Goal: Transaction & Acquisition: Purchase product/service

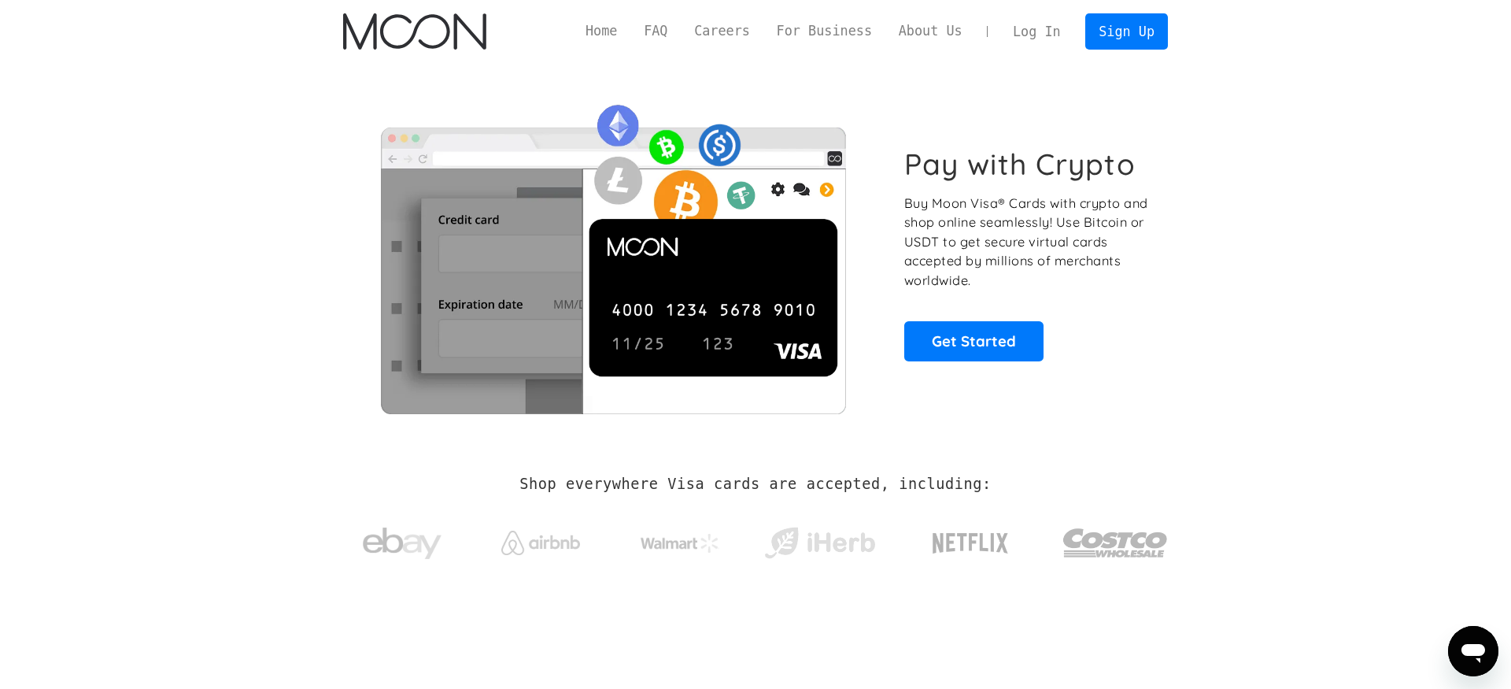
click at [1057, 34] on link "Log In" at bounding box center [1037, 31] width 74 height 35
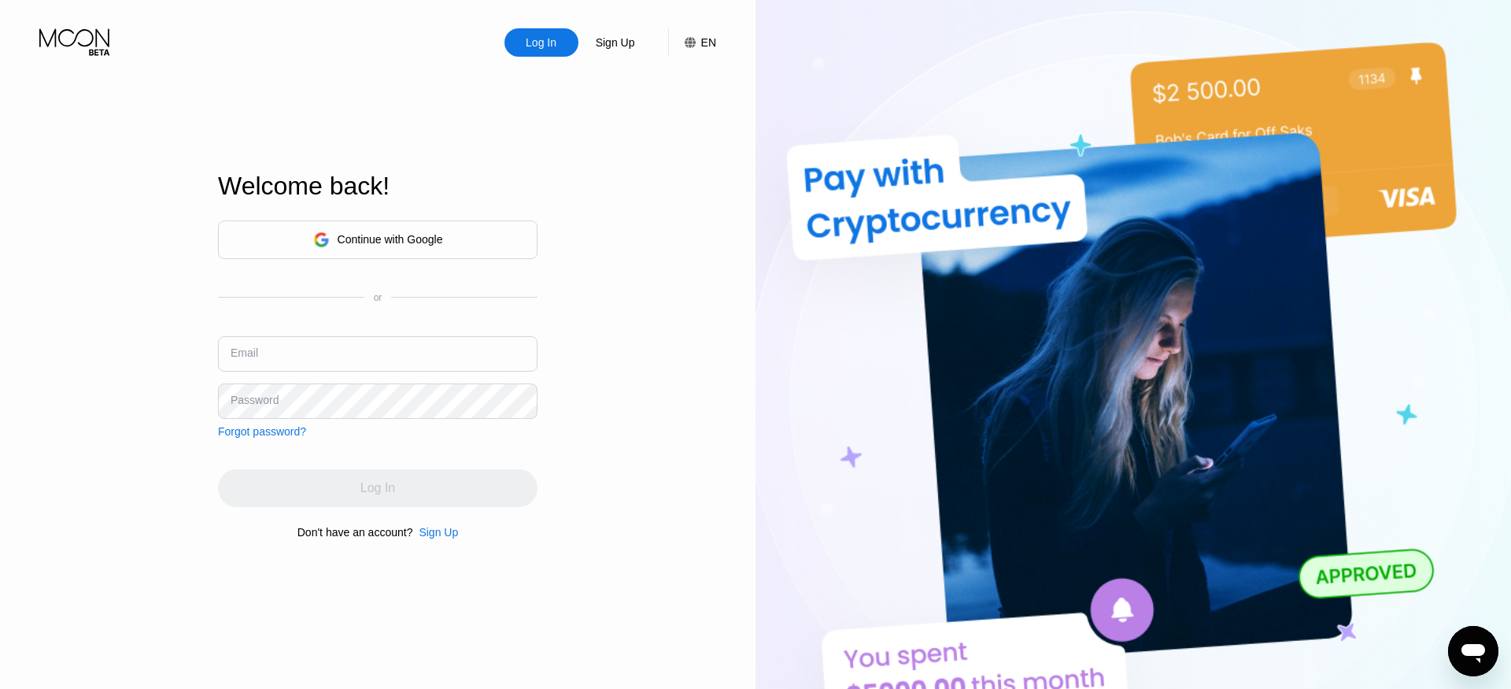
click at [389, 315] on div "Continue with Google or Email Password Forgot password?" at bounding box center [378, 328] width 320 height 217
click at [393, 329] on div "Continue with Google or Email Password Forgot password?" at bounding box center [378, 328] width 320 height 217
click at [461, 354] on input "text" at bounding box center [378, 353] width 320 height 35
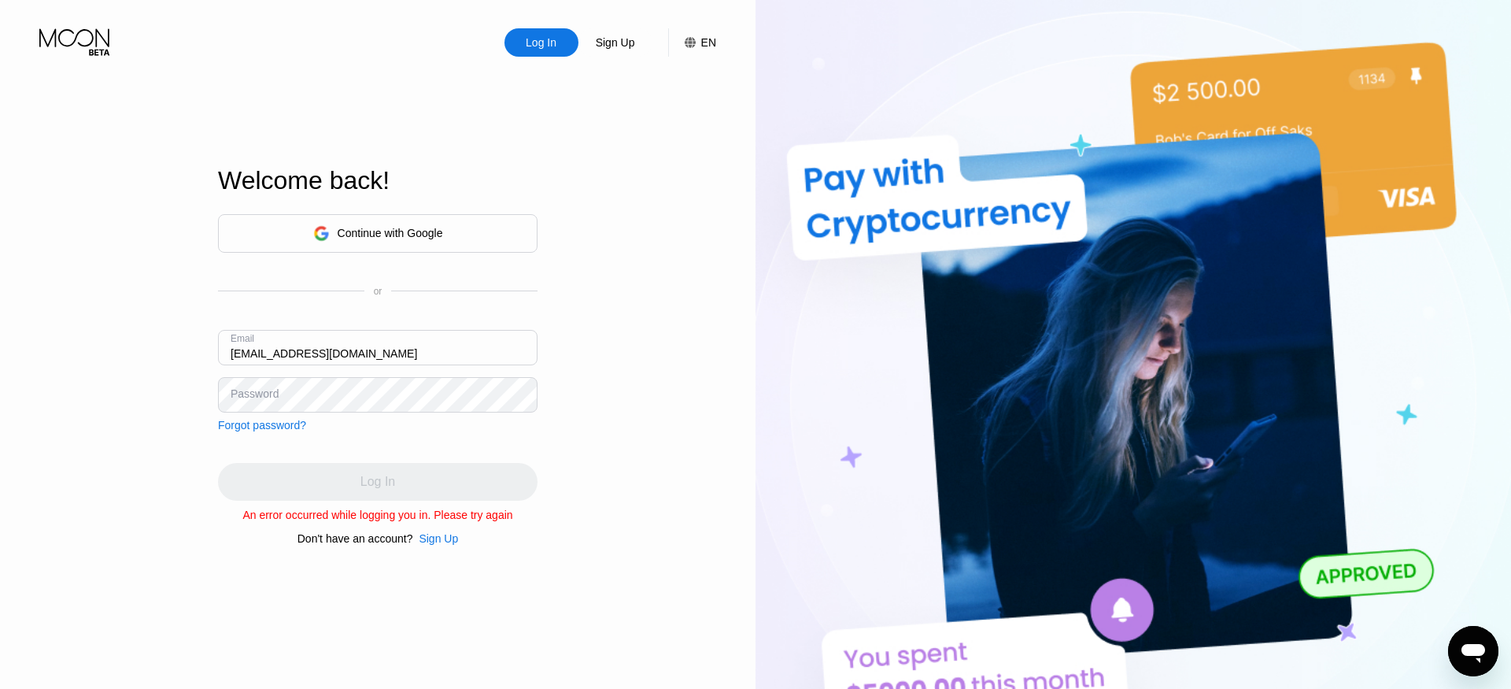
type input "pappl1@126.com"
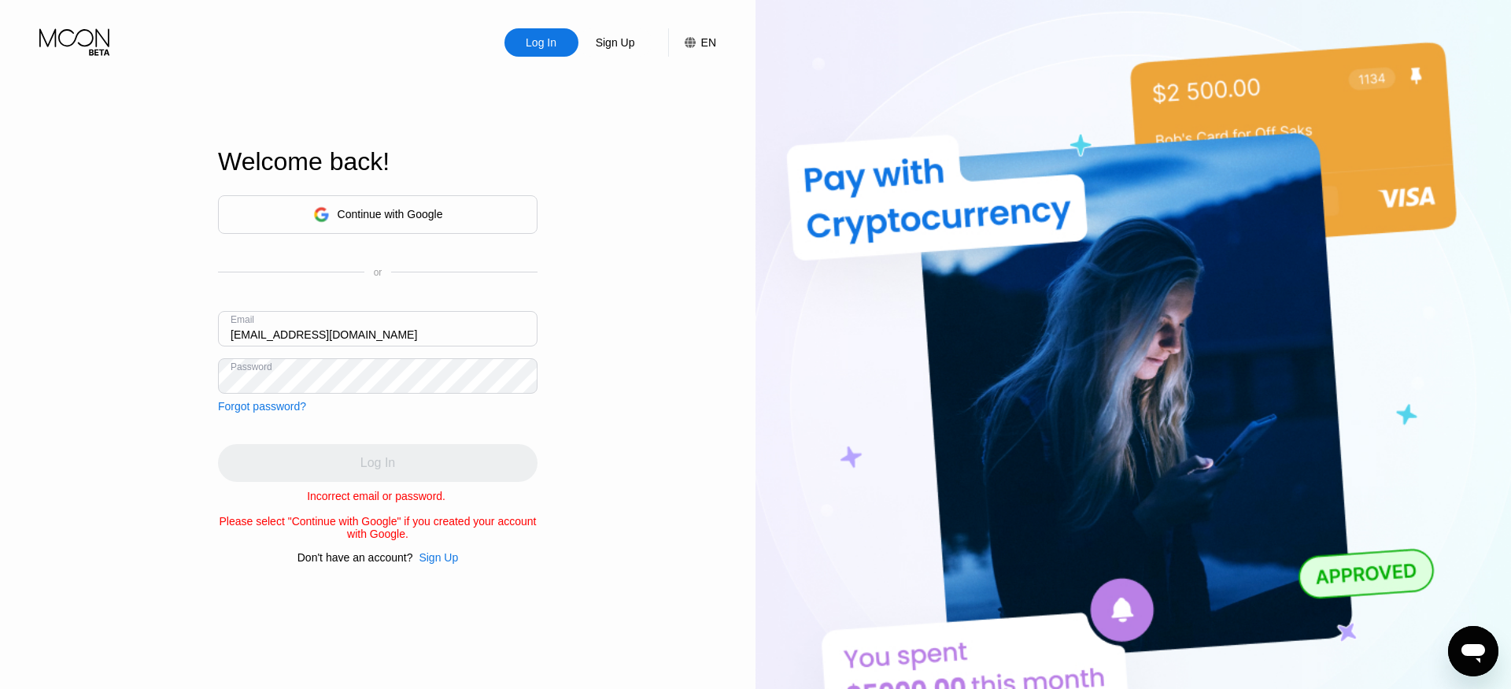
click at [418, 394] on div "Continue with Google or Email pappl1@126.com Password Forgot password?" at bounding box center [378, 303] width 320 height 217
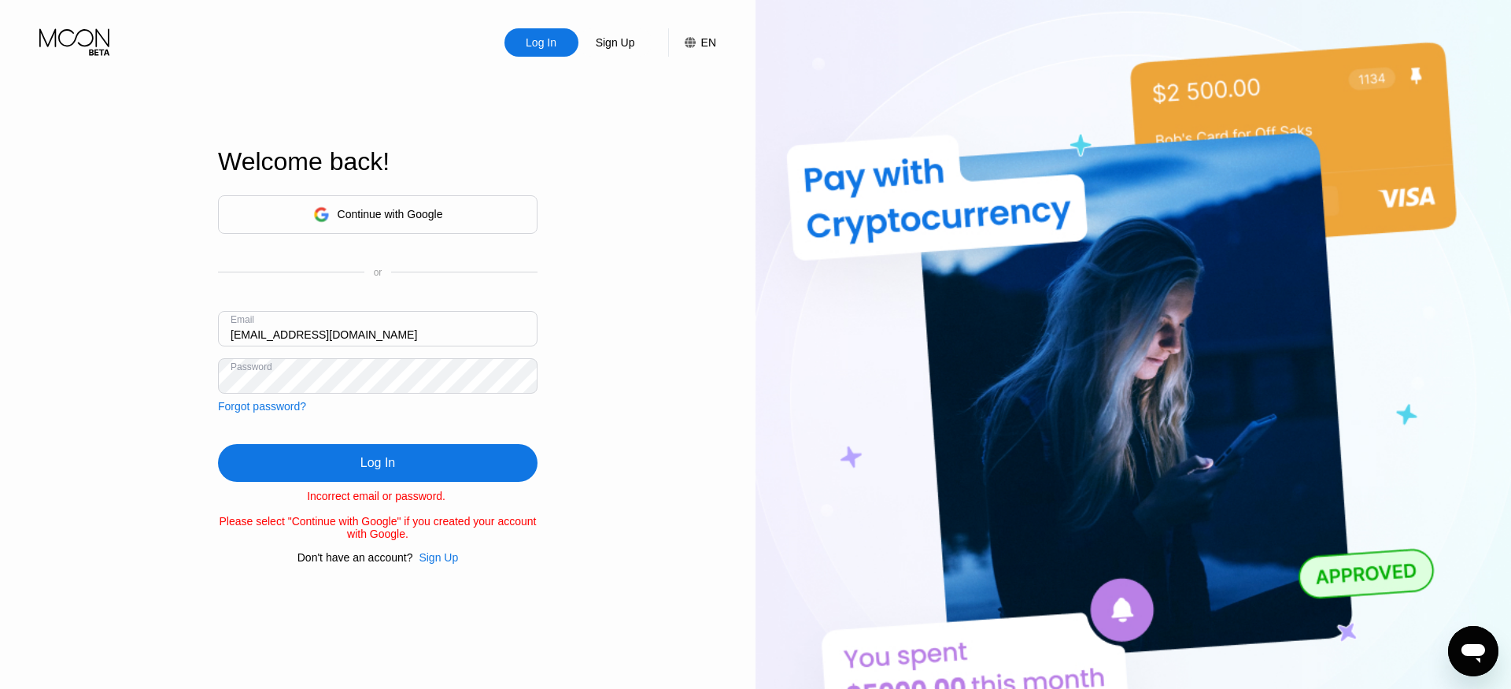
click at [265, 331] on input "pappl1@126.com" at bounding box center [378, 328] width 320 height 35
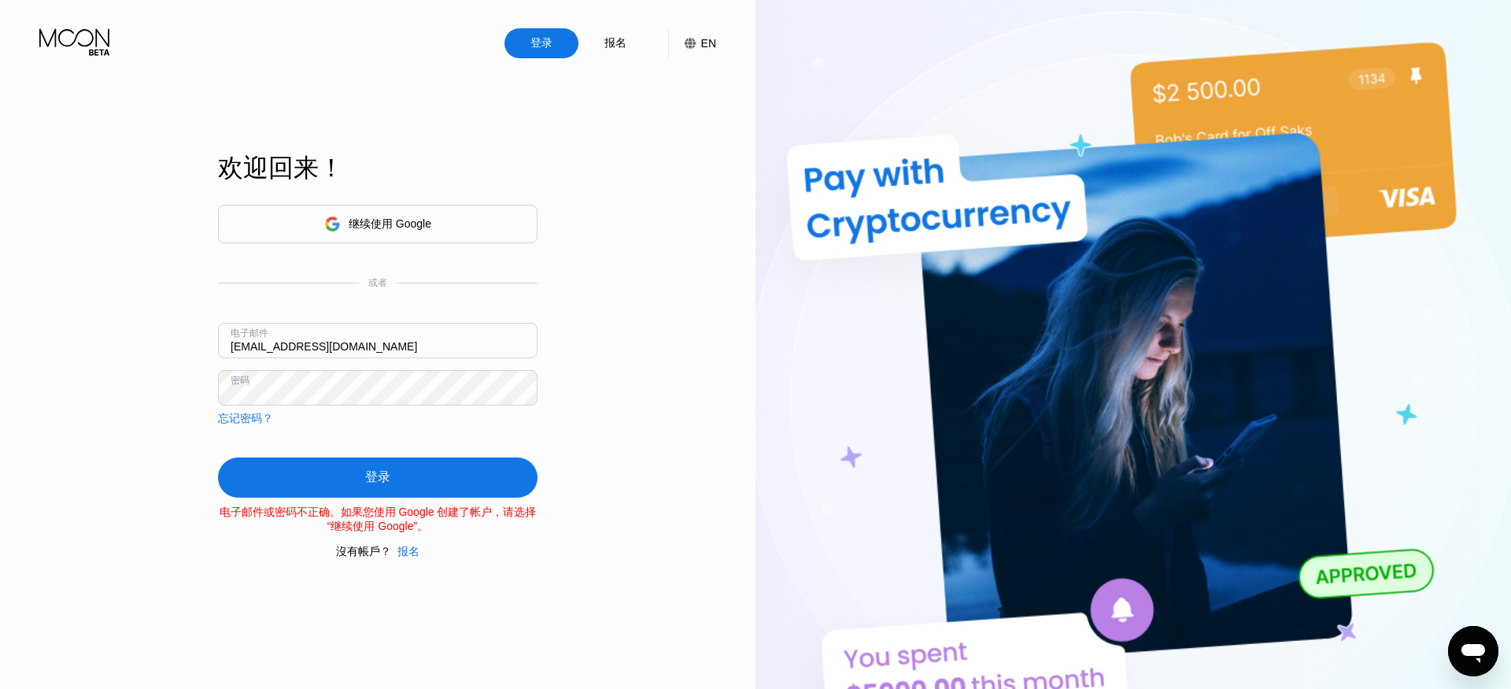
click at [416, 324] on input "pappl1@126.com" at bounding box center [378, 340] width 320 height 35
click at [416, 332] on input "pappl1@126.com" at bounding box center [378, 340] width 320 height 35
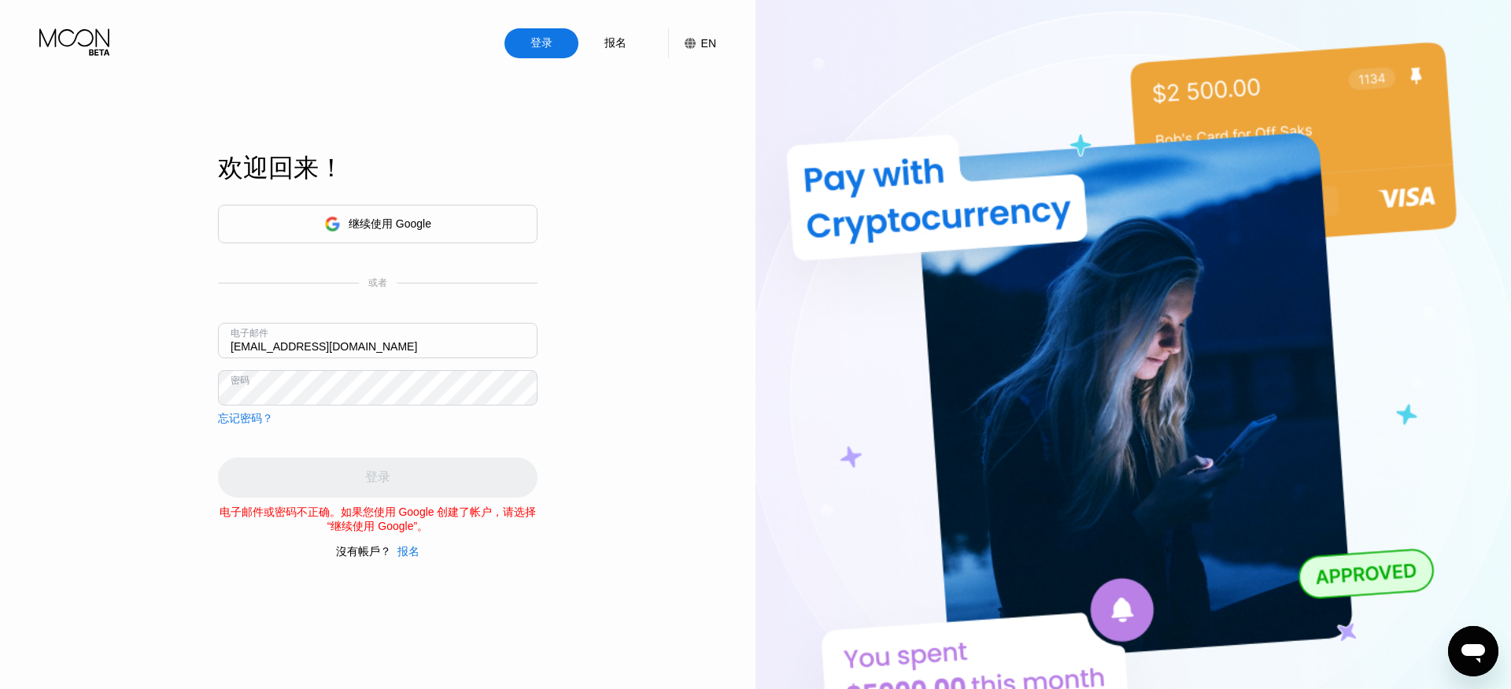
click at [439, 401] on div "继续使用 Google 或者 电子邮件 pappl1@126.com 密码 忘记密码？" at bounding box center [378, 315] width 320 height 221
click at [247, 423] on div "忘记密码？" at bounding box center [245, 419] width 55 height 14
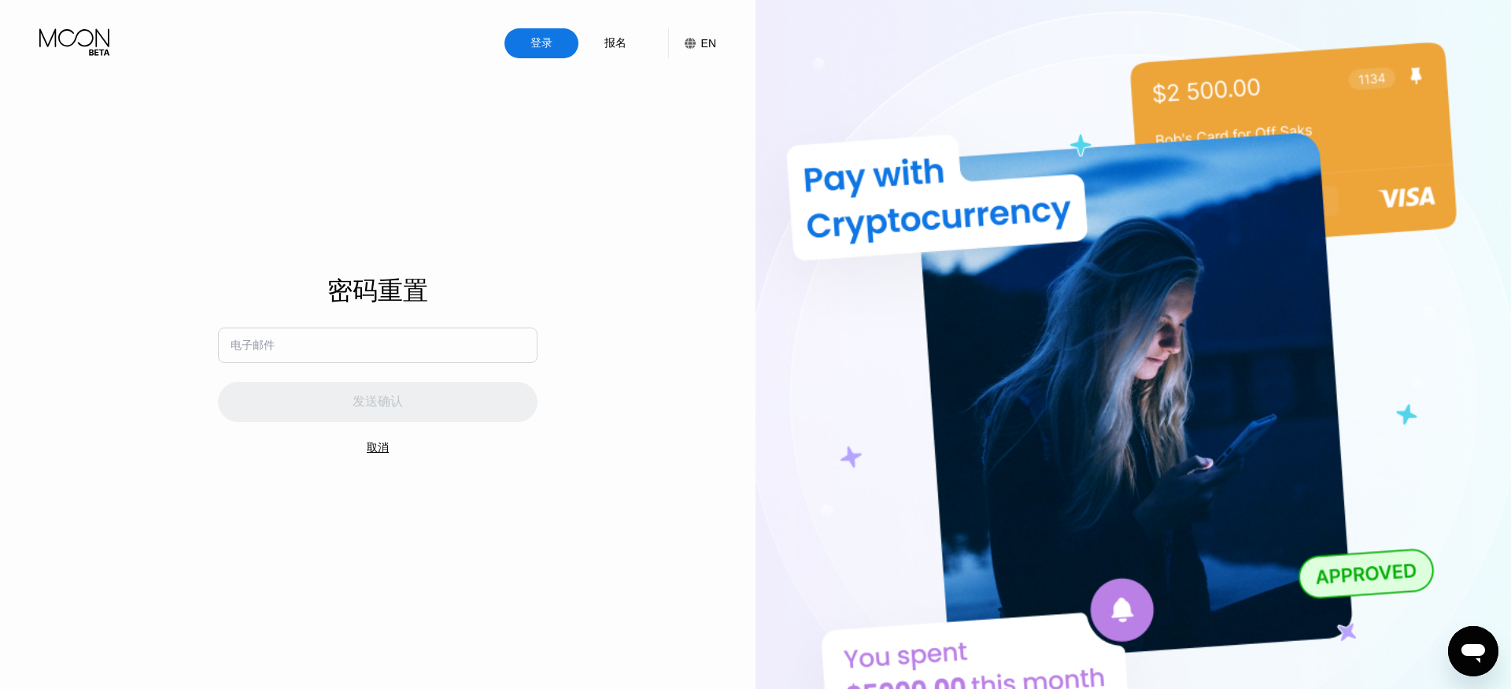
click at [323, 353] on input "text" at bounding box center [378, 344] width 320 height 35
type input "a"
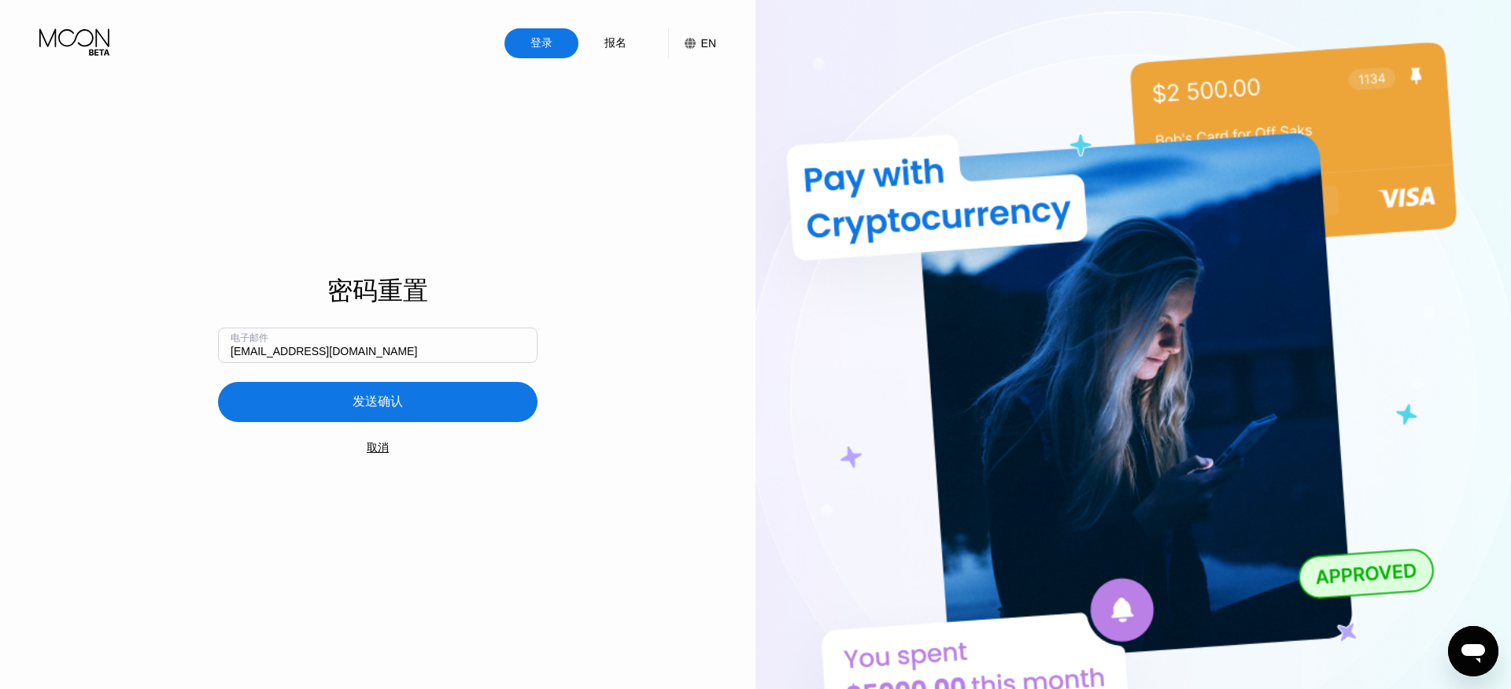
type input "ppapl1@126.com"
click at [364, 404] on font "发送确认" at bounding box center [378, 400] width 50 height 13
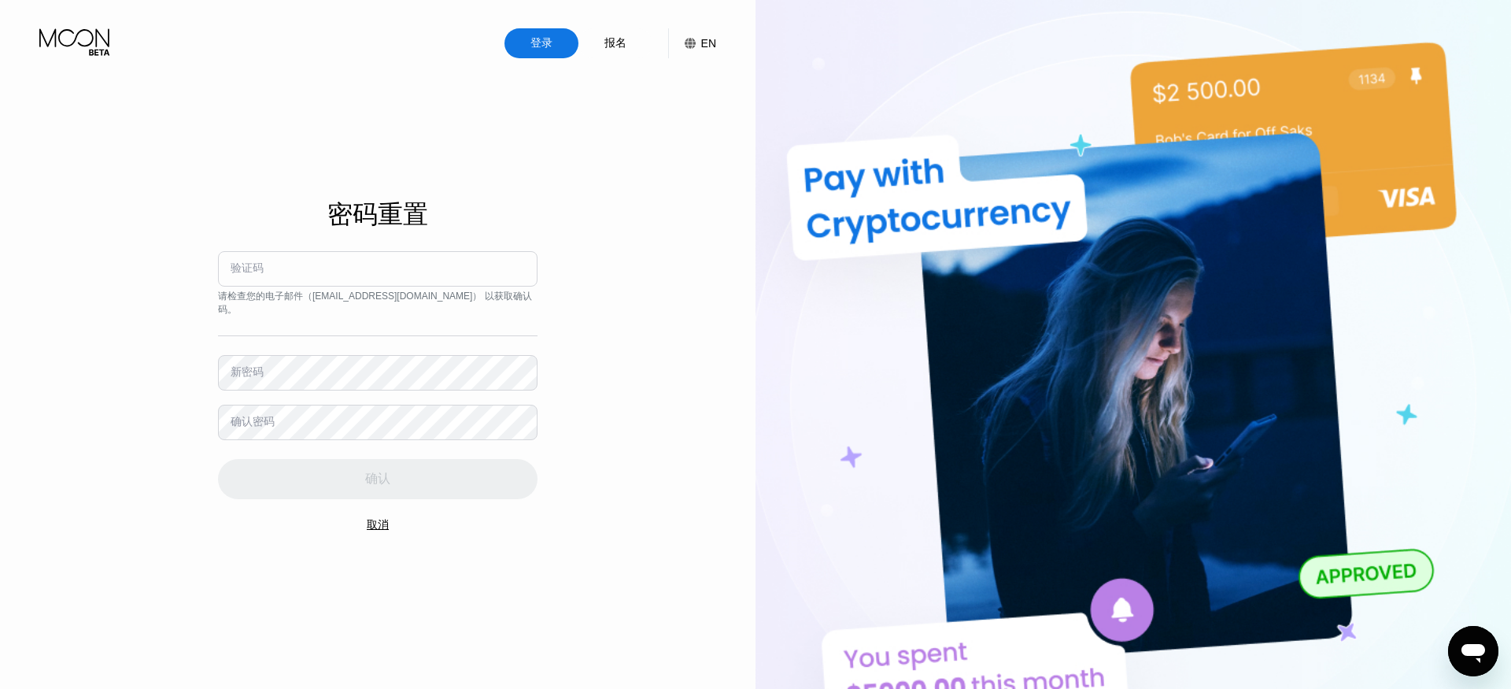
click at [391, 279] on input at bounding box center [378, 268] width 320 height 35
type input "678046"
click at [329, 388] on div "验证码 678046 请检查您的电子邮件 （ ppapl1@126.com ） 以获取确认码。 新密码 确认密码 确认" at bounding box center [378, 375] width 320 height 248
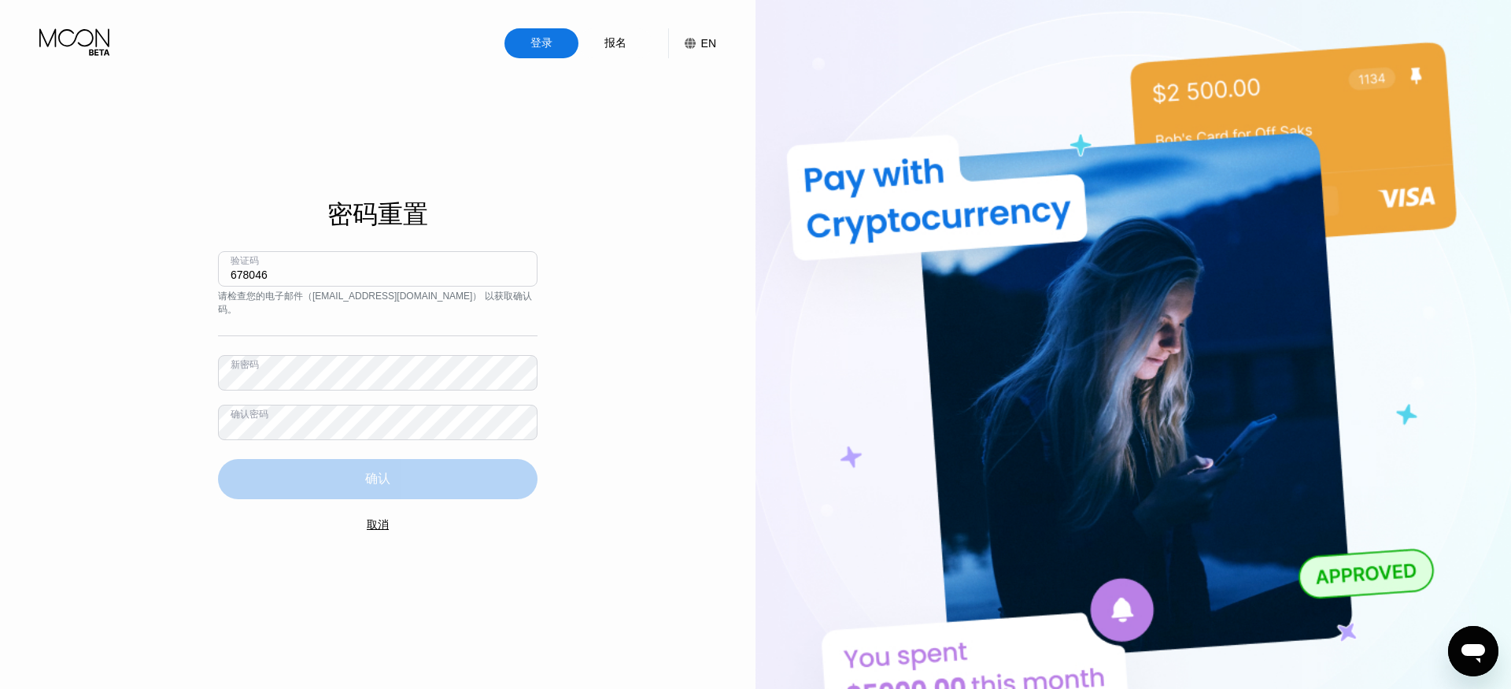
click at [249, 459] on div "确认" at bounding box center [378, 479] width 320 height 40
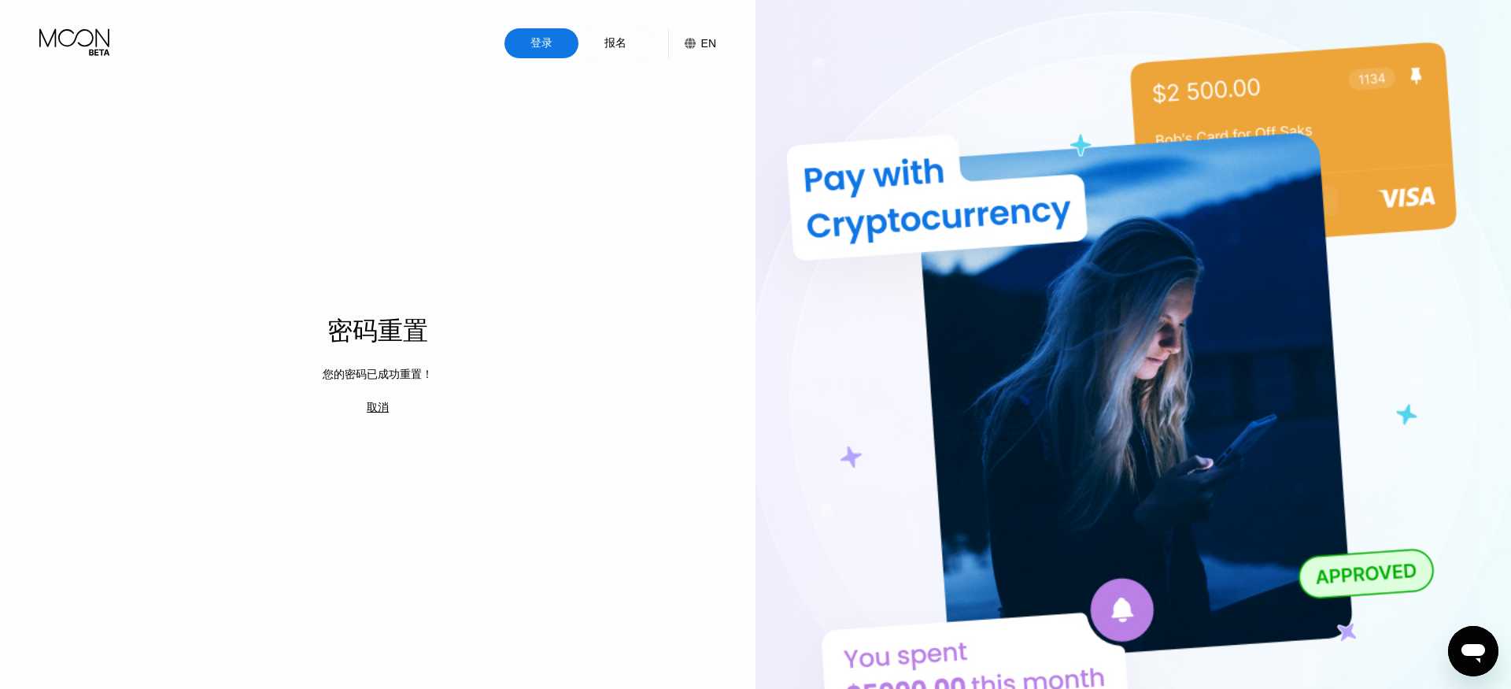
click at [65, 32] on icon at bounding box center [75, 42] width 73 height 28
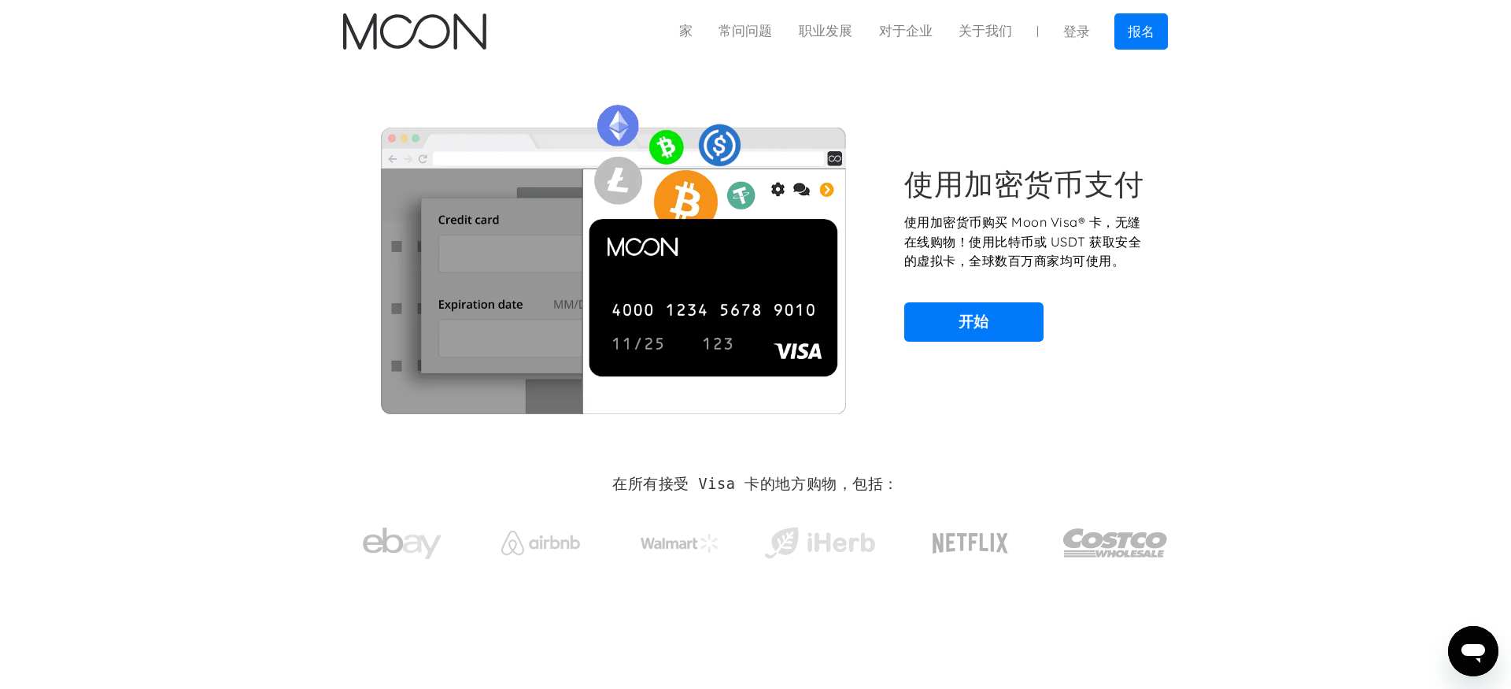
click at [1079, 28] on font "登录" at bounding box center [1076, 32] width 27 height 16
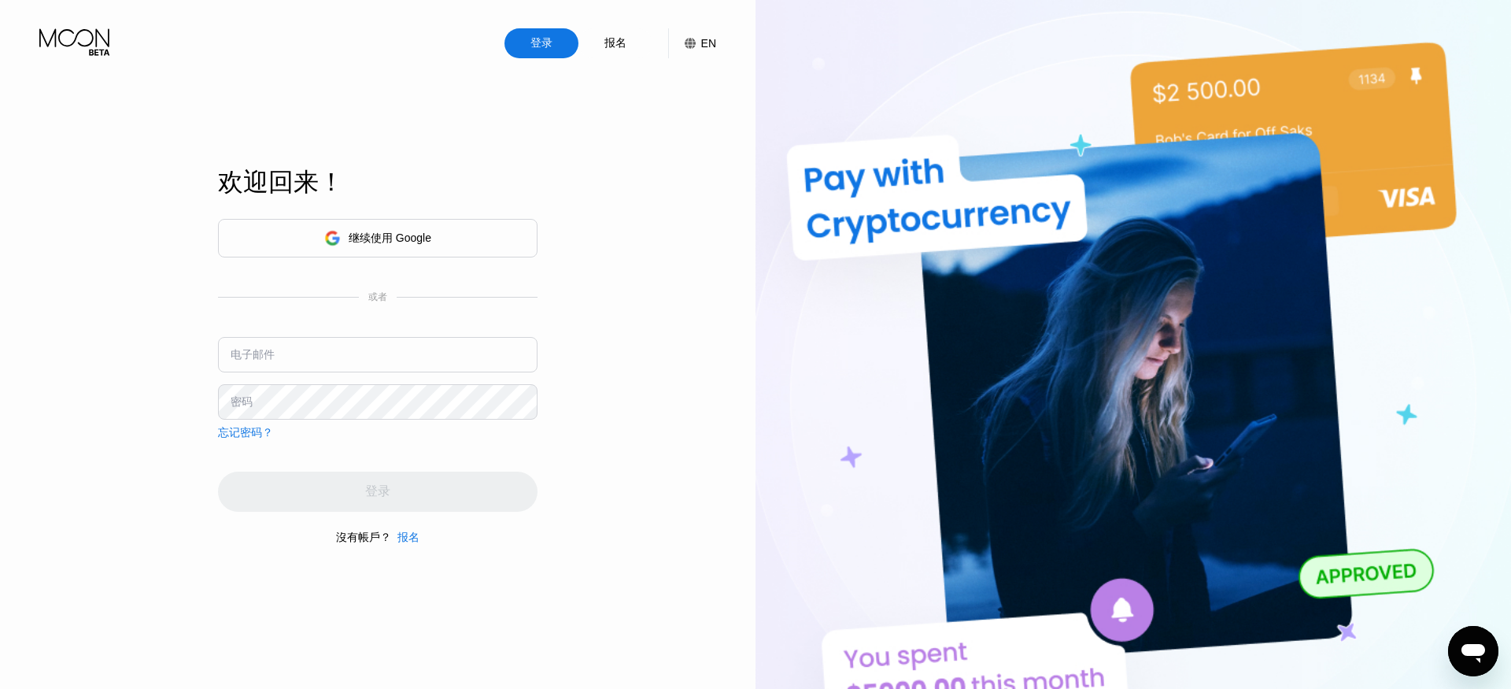
click at [385, 360] on input "text" at bounding box center [378, 354] width 320 height 35
type input "a"
type input "[EMAIL_ADDRESS][DOMAIN_NAME]"
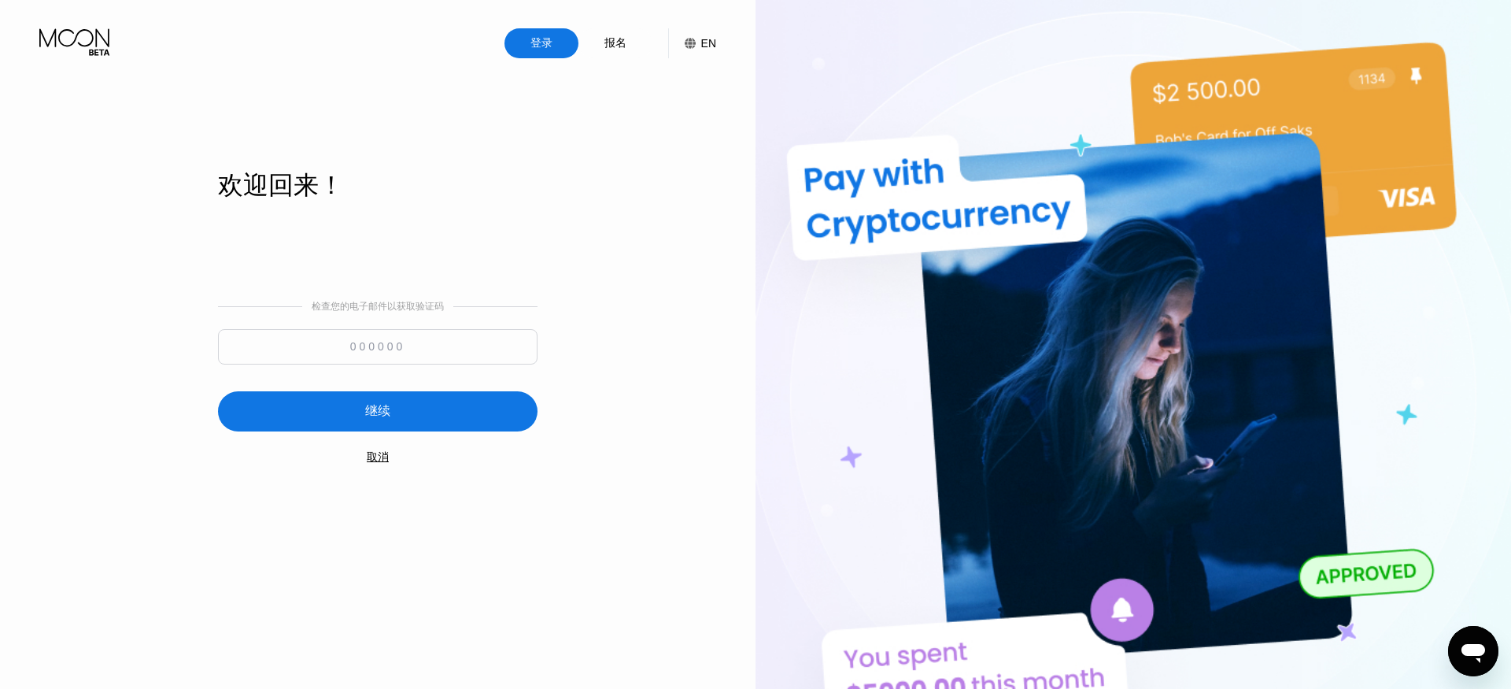
click at [374, 344] on input at bounding box center [378, 346] width 320 height 35
type input "294813"
click at [460, 422] on div "继续" at bounding box center [378, 411] width 320 height 40
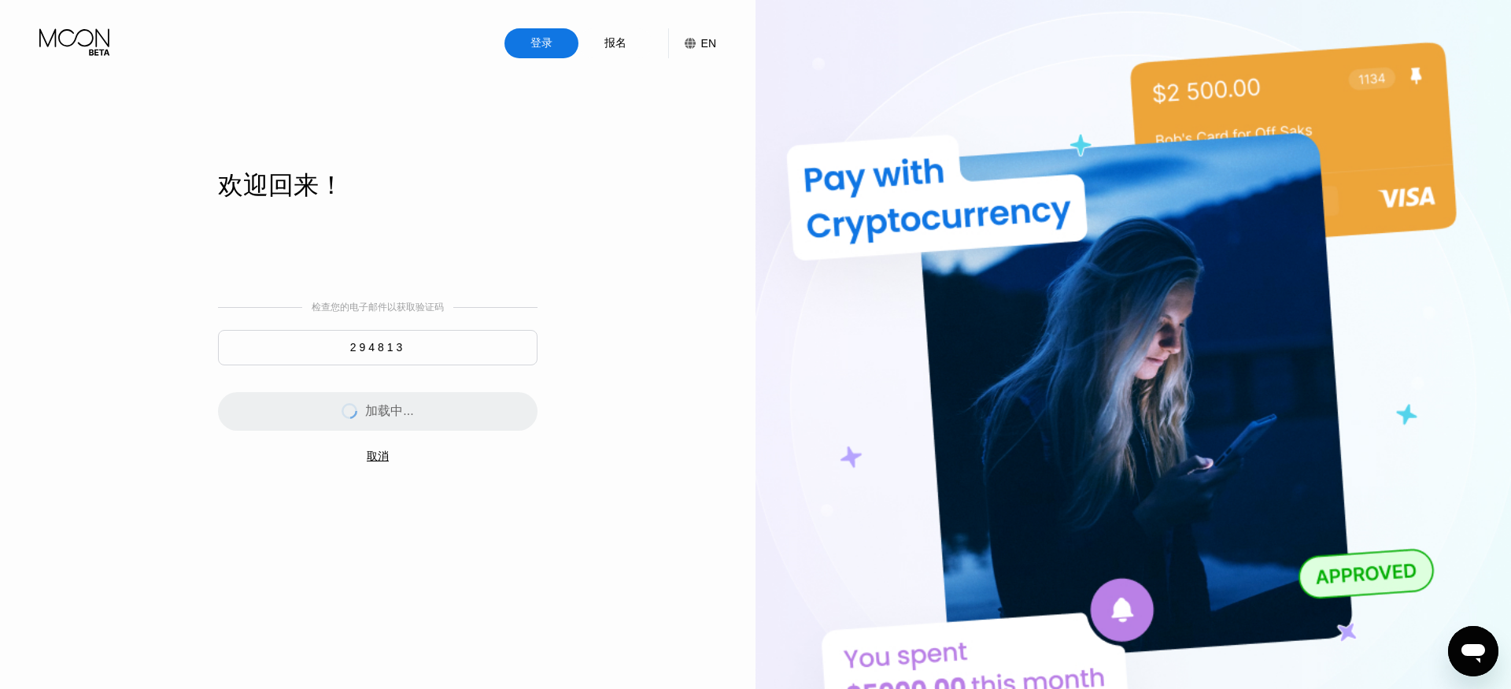
click at [612, 433] on div "登录 报名 EN 语言 选择一个项目 节省 欢迎回来！ 检查您的电子邮件以获取验证码 294813 加载中... 取消" at bounding box center [378, 379] width 756 height 758
click at [626, 447] on div "登录 报名 EN 语言 选择一个项目 节省 欢迎回来！ 检查您的电子邮件以获取验证码 294813 加载中... 取消" at bounding box center [378, 379] width 756 height 758
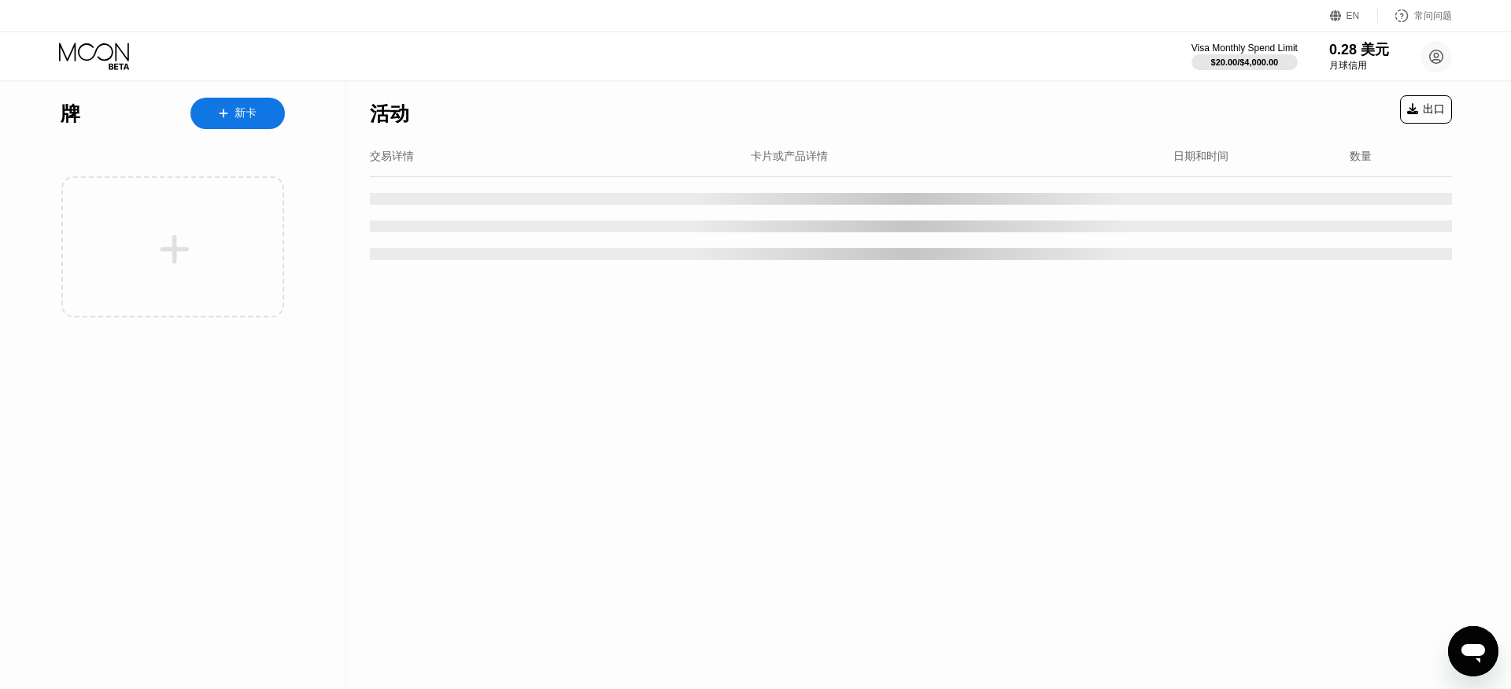
click at [480, 79] on div "Visa Monthly Spend Limit $20.00 / $4,000.00 0.28 美元 月球信用 ppapl1@126.com  家 设置 …" at bounding box center [755, 56] width 1511 height 48
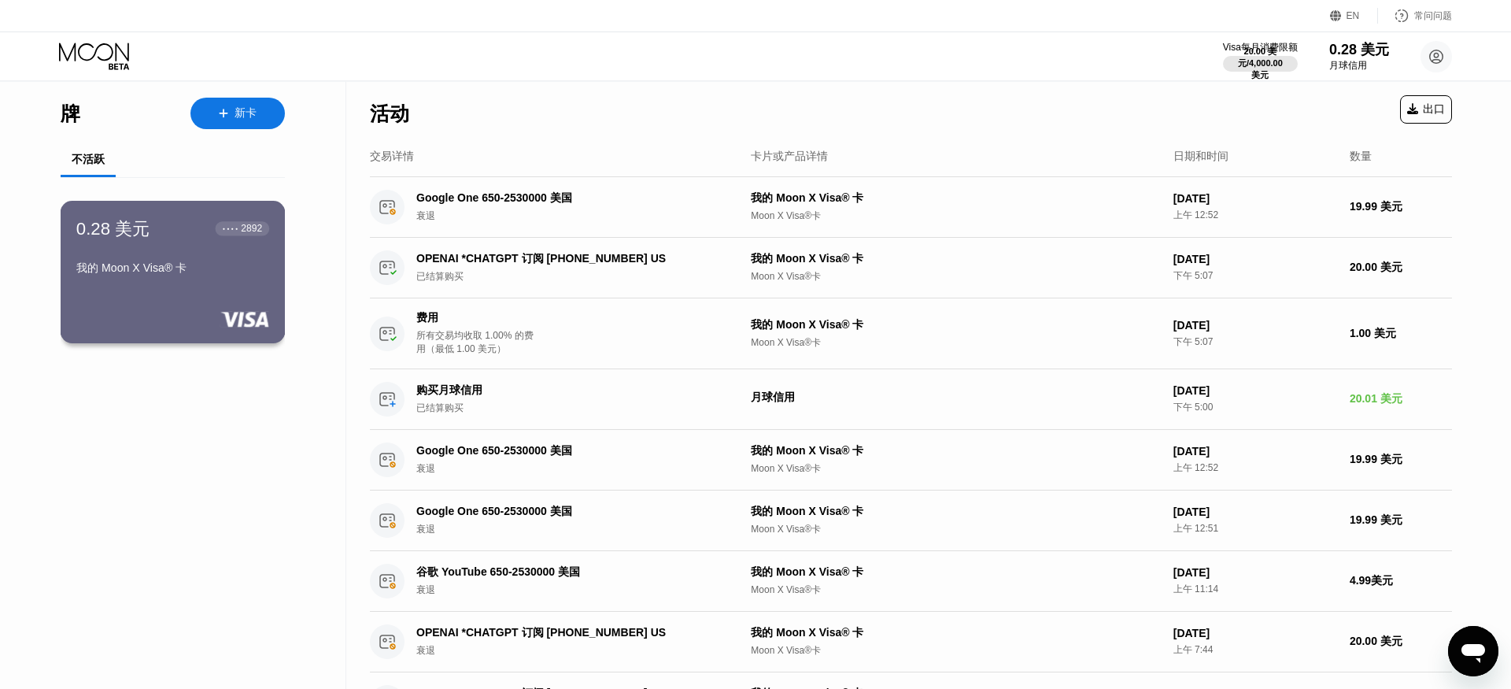
click at [178, 274] on font "我的 Moon X Visa® 卡" at bounding box center [131, 267] width 111 height 13
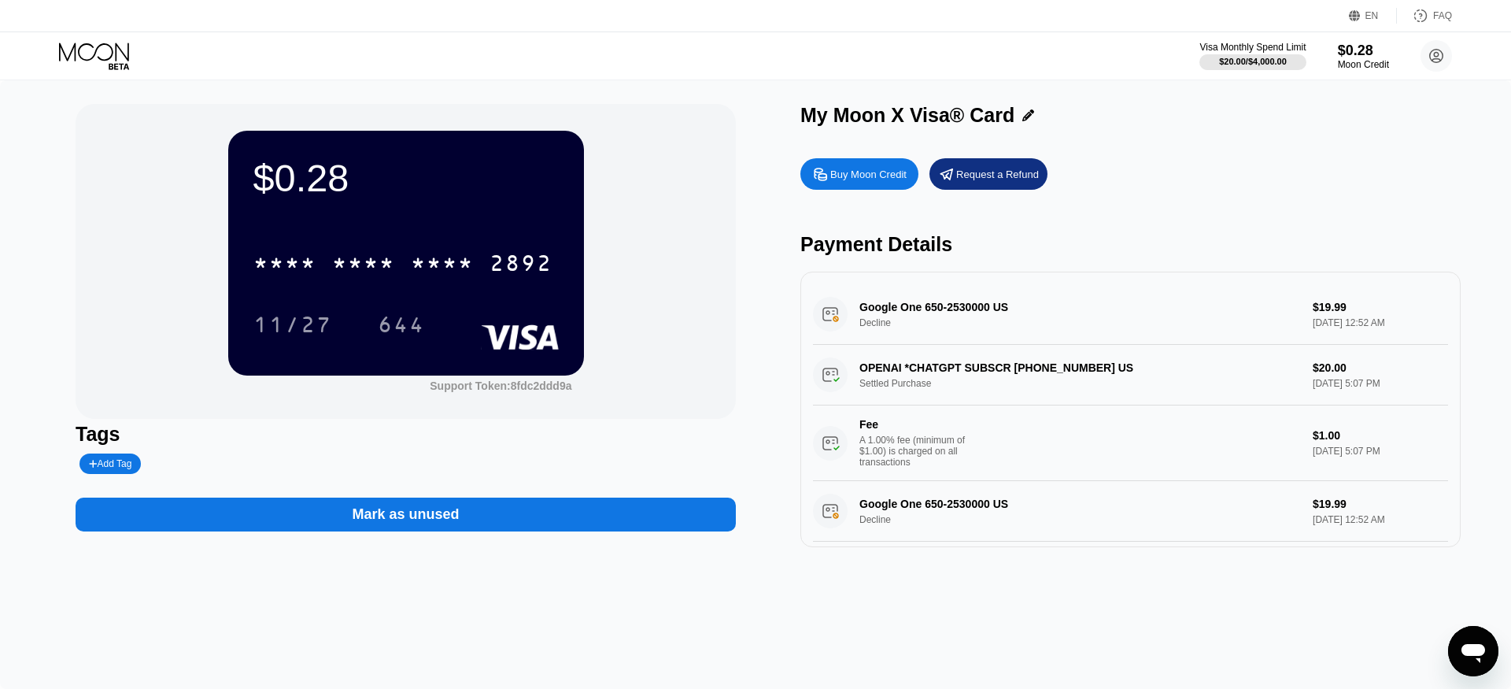
click at [1007, 39] on div "Visa Monthly Spend Limit $20.00 / $4,000.00 $0.28 Moon Credit ppapl1@126.com  …" at bounding box center [755, 55] width 1511 height 47
click at [908, 171] on div "Buy Moon Credit" at bounding box center [859, 173] width 118 height 31
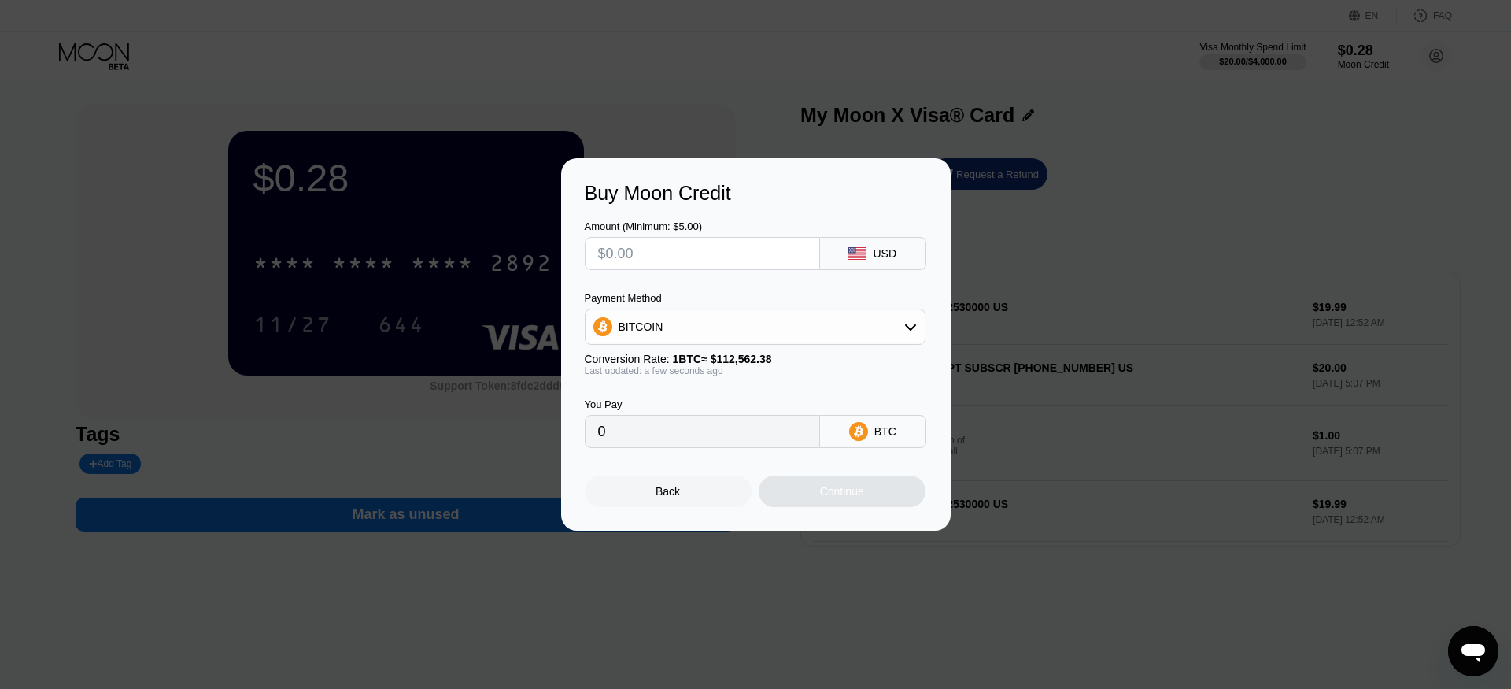
click at [708, 265] on input "text" at bounding box center [702, 253] width 209 height 31
type input "$1"
type input "0.00000889"
type input "$10"
type input "0.00008884"
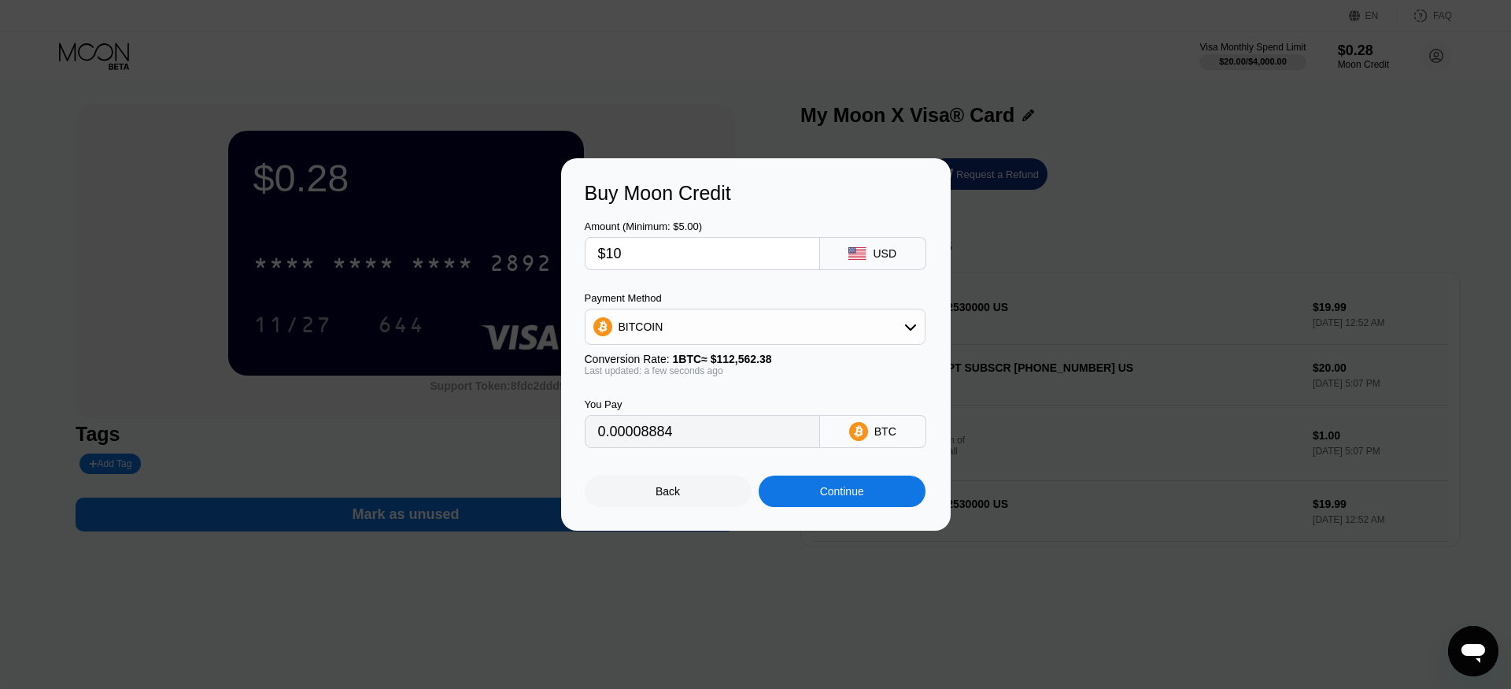
type input "$10"
click at [778, 332] on div "BITCOIN" at bounding box center [755, 326] width 339 height 31
click at [693, 392] on div "USDT on TRON" at bounding box center [754, 404] width 331 height 31
type input "10.10"
drag, startPoint x: 689, startPoint y: 262, endPoint x: 508, endPoint y: 239, distance: 182.5
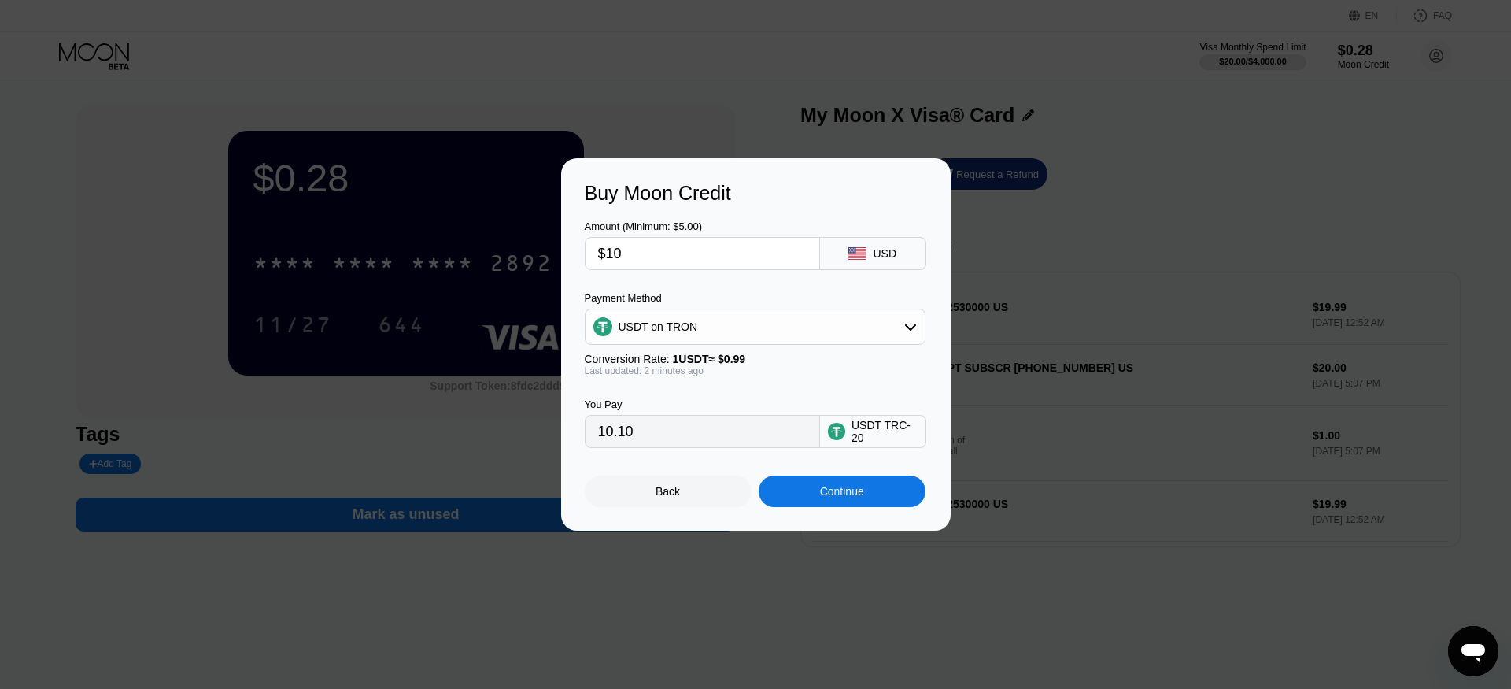
click at [513, 241] on div "Buy Moon Credit Amount (Minimum: $5.00) $10 USD Payment Method USDT on TRON Con…" at bounding box center [755, 344] width 1511 height 372
type input "$2"
type input "2.02"
type input "$20"
type input "20.20"
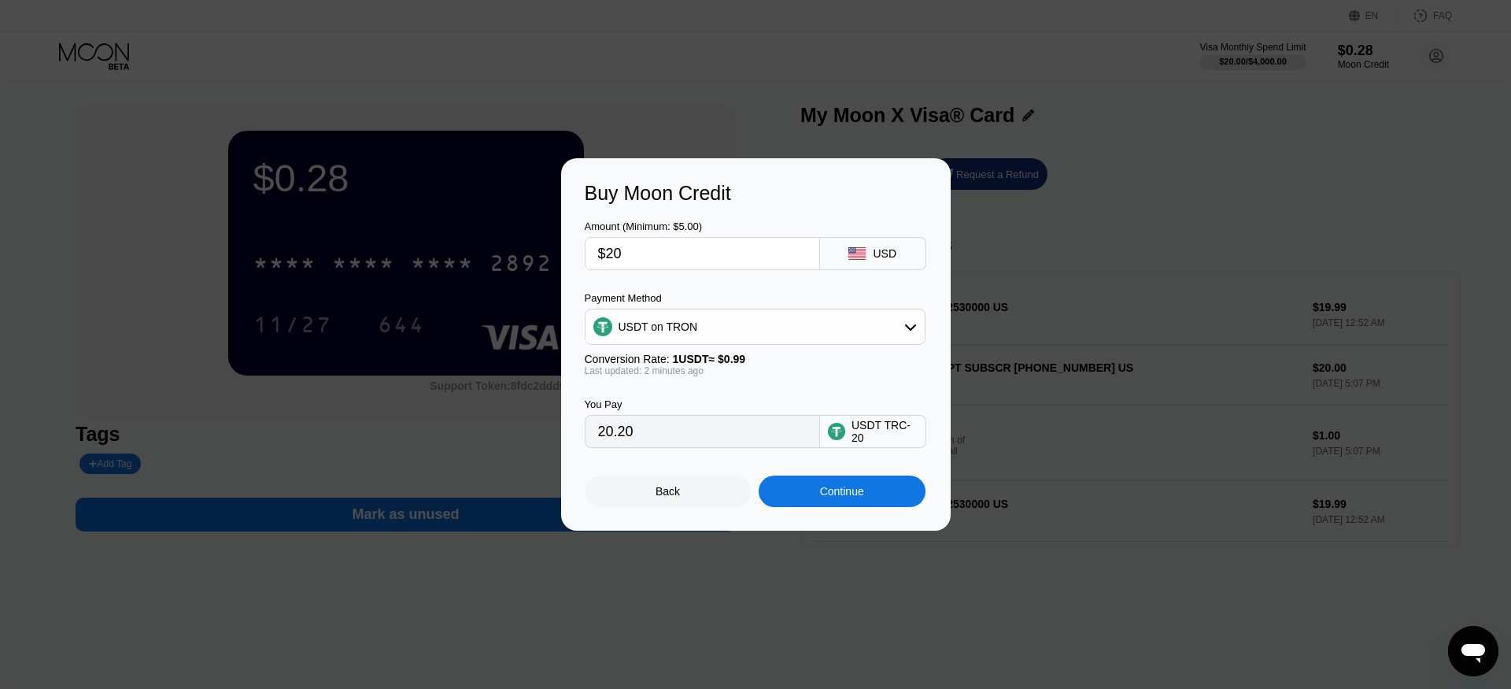
type input "$20"
click at [881, 482] on div "Continue" at bounding box center [842, 490] width 167 height 31
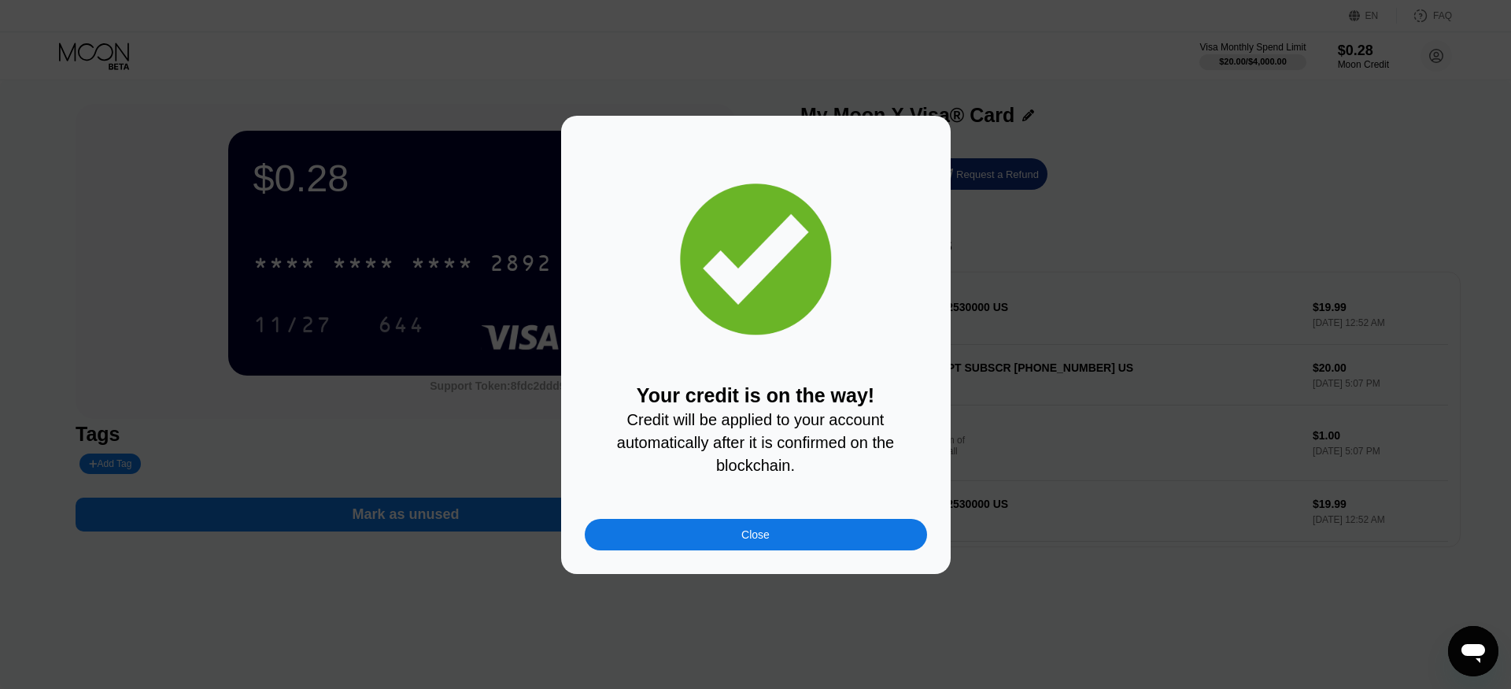
click at [784, 567] on div "Your credit is on the way! Credit will be applied to your account automatically…" at bounding box center [756, 345] width 390 height 458
click at [774, 543] on div "Close" at bounding box center [756, 534] width 342 height 31
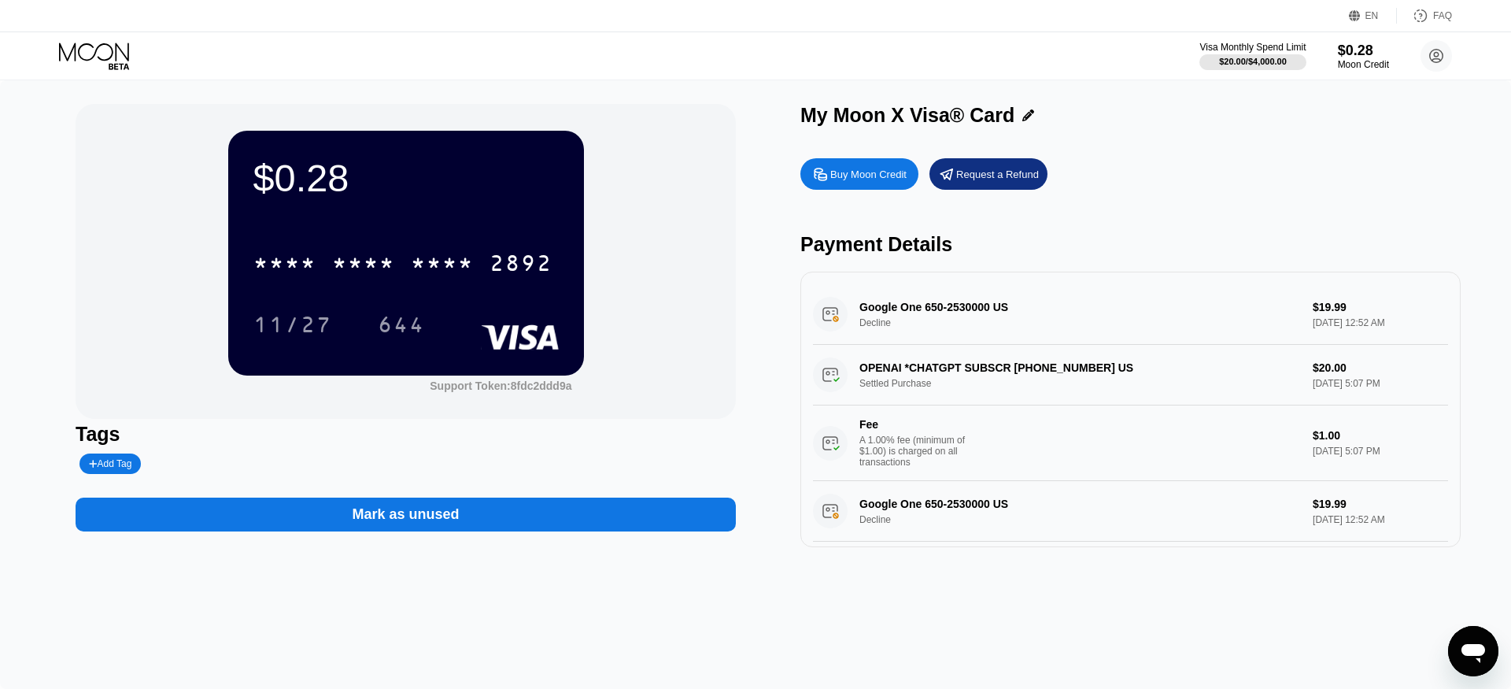
click at [892, 49] on div "Visa Monthly Spend Limit $20.00 / $4,000.00 $0.28 Moon Credit ppapl1@126.com  …" at bounding box center [755, 55] width 1511 height 47
click at [1165, 223] on div "Buy Moon Credit Request a Refund Payment Details Google One 650-2530000 US Decl…" at bounding box center [1130, 348] width 660 height 397
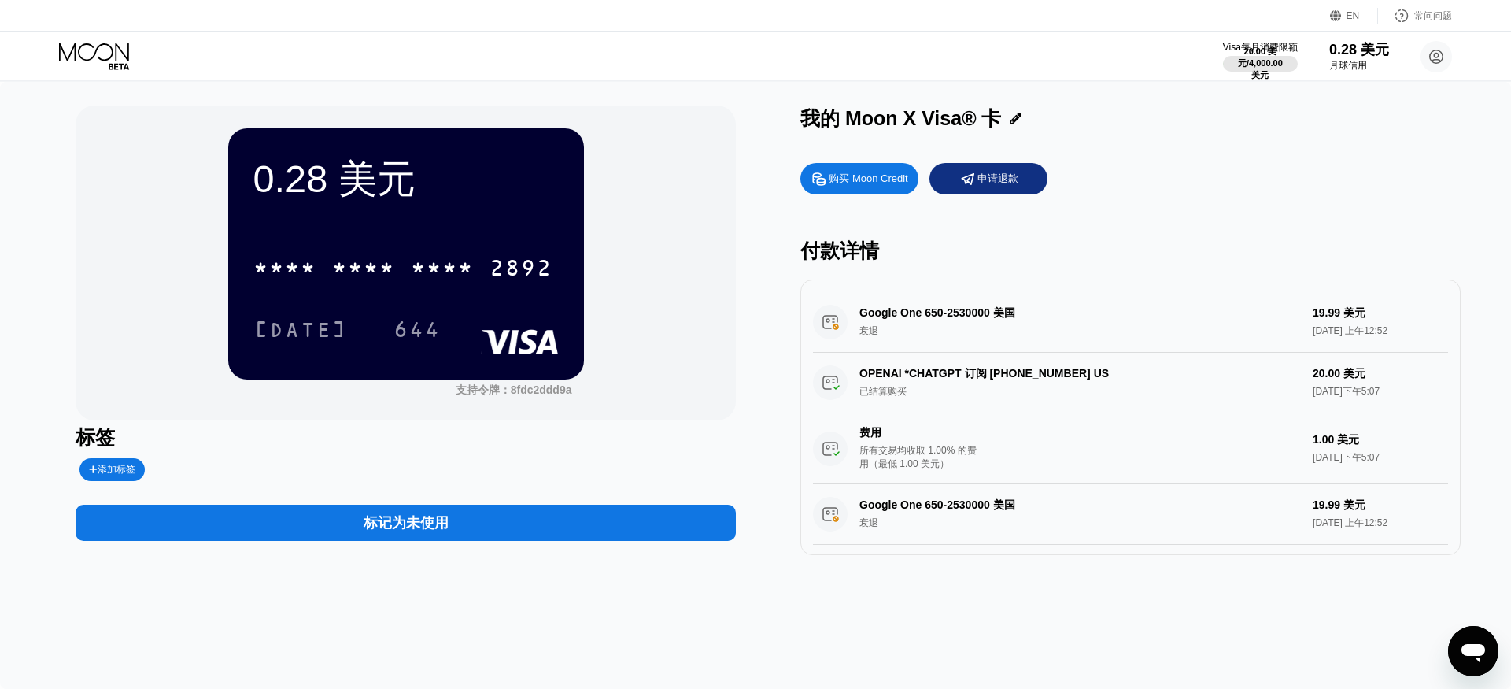
click at [1095, 236] on div "购买 Moon Credit 申请退款 付款详情 Google One 650-2530000 美国 衰退 19.99 美元 [DATE] 上午12:52 O…" at bounding box center [1130, 355] width 660 height 400
click at [129, 76] on div "Visa每月消费限额 20.00 美元 / 4,000.00 美元 0.28 美元 月球信用 ppapl1@126.com  家 设置 支持 职业发展 关于…" at bounding box center [755, 56] width 1511 height 48
click at [833, 181] on font "购买 Moon Credit" at bounding box center [868, 178] width 79 height 12
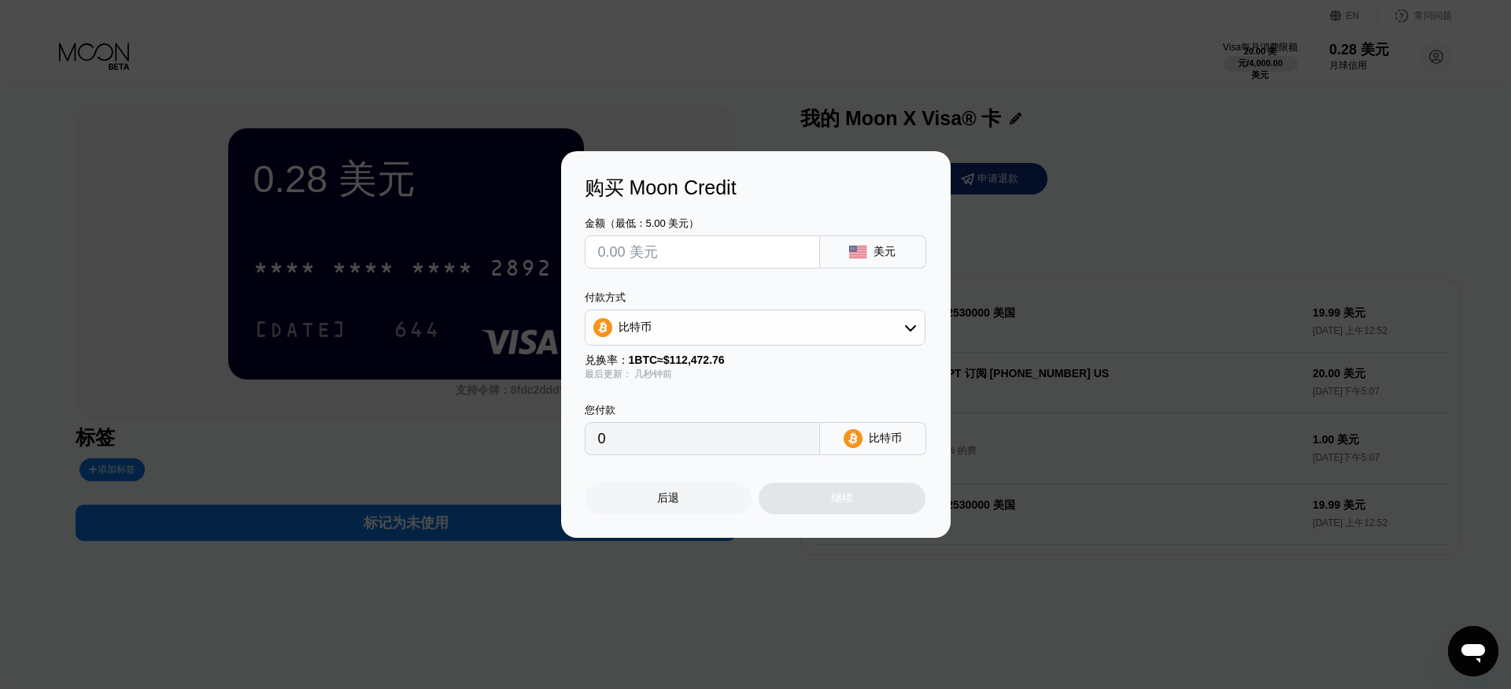
click at [747, 272] on div "金额（最低：5.00 美元） 美元 付款方式 比特币 兑换率： 1 BTC ≈ $112,472.76 最后更新： 几秒钟前 您付款 0 比特币" at bounding box center [756, 328] width 342 height 254
click at [763, 313] on div "比特币" at bounding box center [755, 327] width 339 height 31
click at [1068, 218] on div "购买 Moon Credit 金额（最低：5.00 美元） 美元 付款方式 比特币 比特币 TRON 上的 USDT 兑换率： 1 BTC ≈ $112,47…" at bounding box center [755, 344] width 1511 height 386
click at [1049, 176] on div "购买 Moon Credit 金额（最低：5.00 美元） 美元 付款方式 比特币 比特币 TRON 上的 USDT 兑换率： 1 BTC ≈ $112,47…" at bounding box center [755, 344] width 1511 height 386
click at [690, 489] on div "后退" at bounding box center [668, 497] width 167 height 31
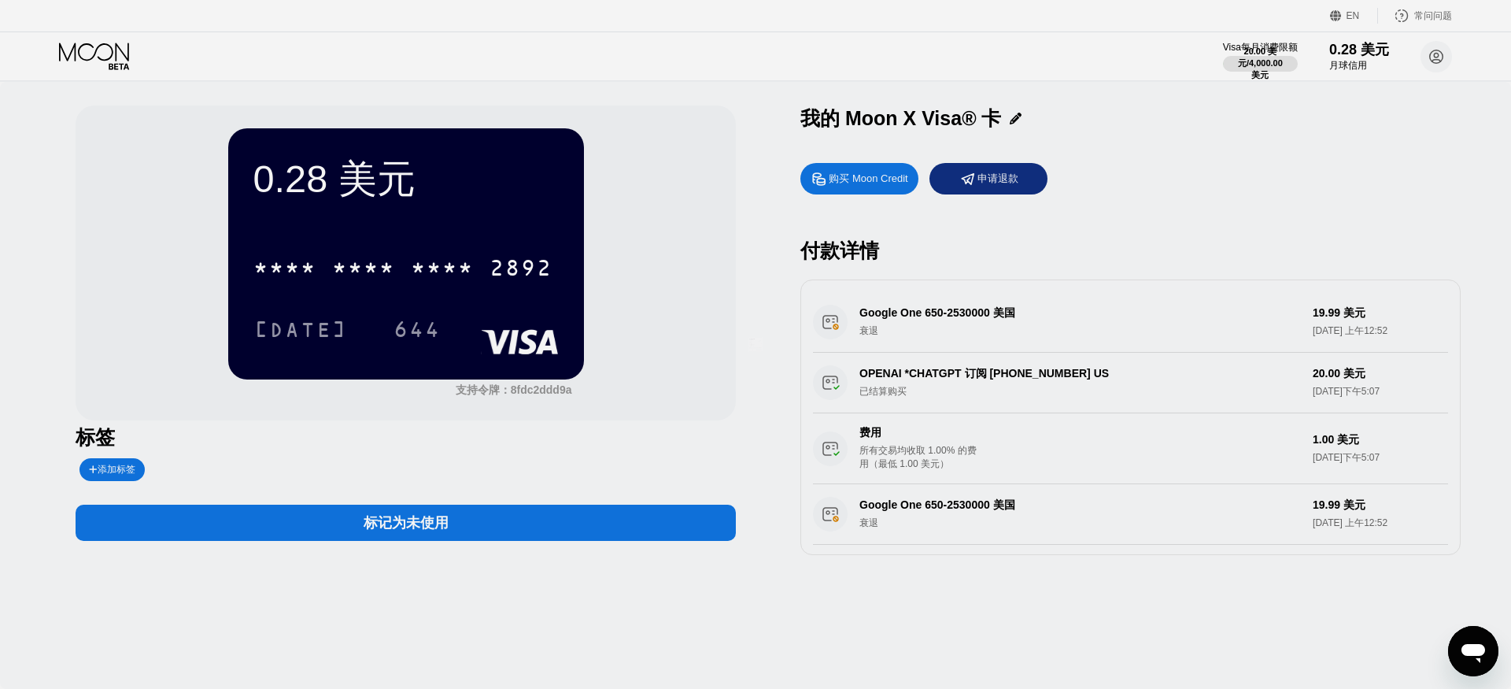
click at [1248, 216] on div at bounding box center [755, 344] width 1511 height 689
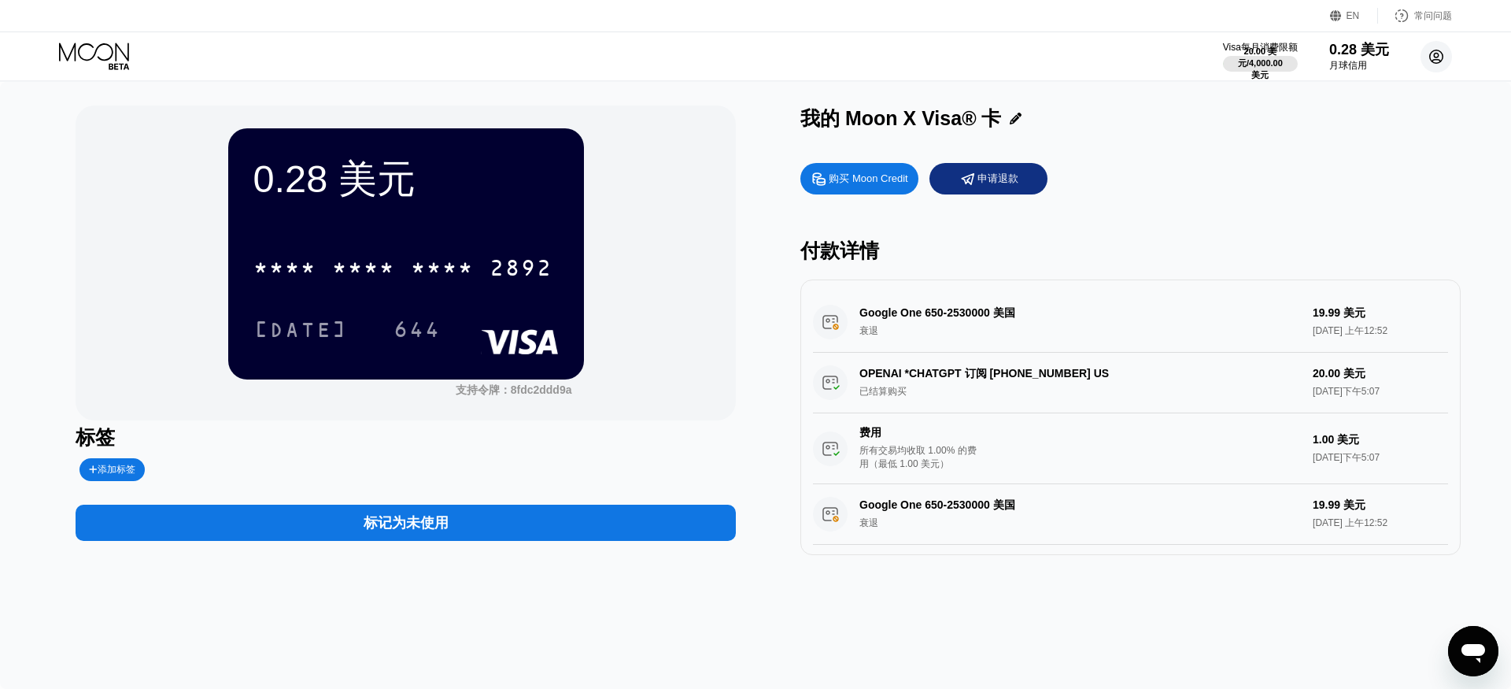
click at [1431, 62] on circle at bounding box center [1436, 56] width 31 height 31
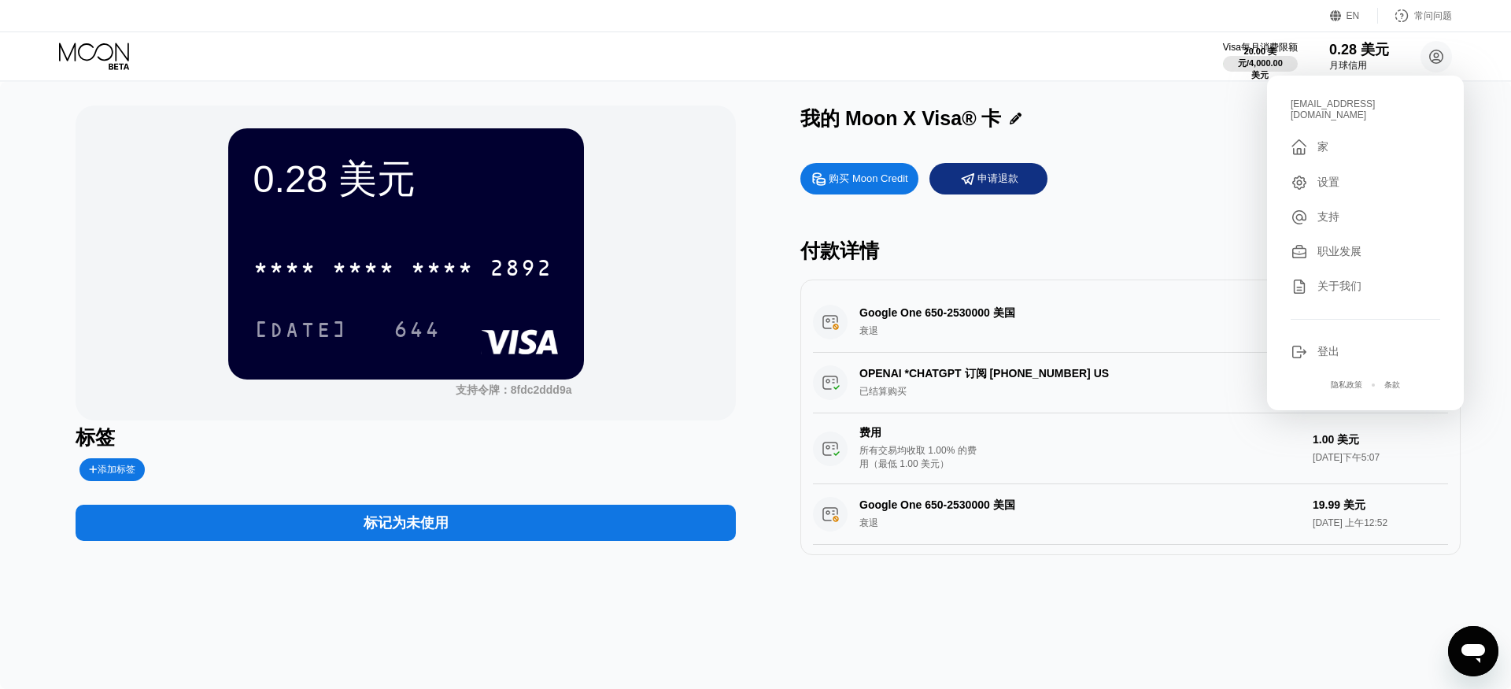
click at [1373, 138] on div " 家" at bounding box center [1366, 147] width 150 height 19
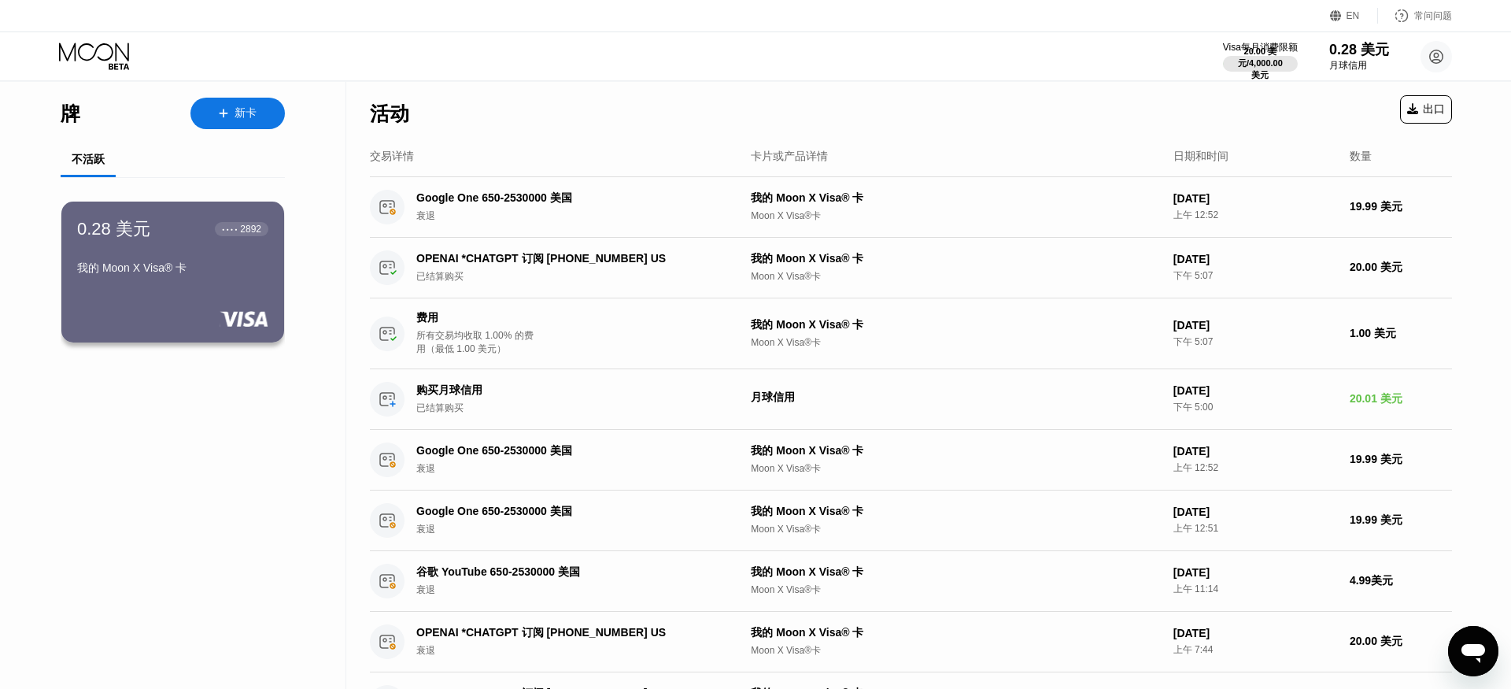
click at [650, 112] on div "活动 出口" at bounding box center [911, 109] width 1082 height 55
click at [1169, 122] on div "活动 出口" at bounding box center [911, 109] width 1082 height 55
click at [961, 131] on div "活动 出口" at bounding box center [911, 109] width 1082 height 55
click at [1168, 65] on div "Visa每月消费限额 20.00 美元 / 4,000.00 美元 0.28 美元 月球信用 ppapl1@126.com  家 设置 支持 职业发展 关于…" at bounding box center [755, 56] width 1511 height 48
